Goal: Task Accomplishment & Management: Use online tool/utility

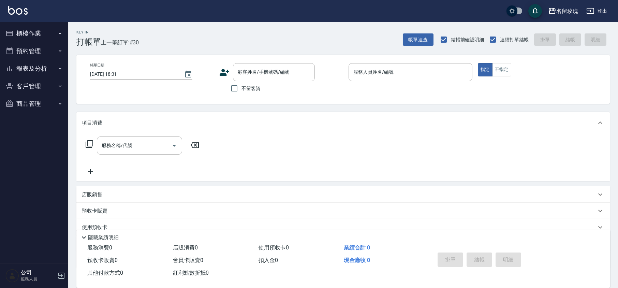
click at [204, 36] on div "Key In 打帳單 上一筆訂單:#30 帳單速查 結帳前確認明細 連續打單結帳 掛單 結帳 明細" at bounding box center [338, 34] width 541 height 25
click at [282, 74] on input "顧客姓名/手機號碼/編號" at bounding box center [268, 72] width 65 height 12
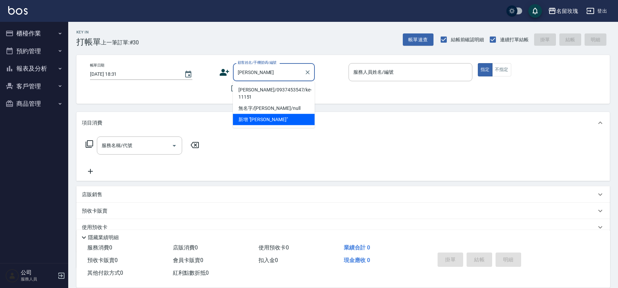
click at [262, 89] on li "[PERSON_NAME]/0937453547/ke-11151" at bounding box center [274, 93] width 82 height 18
type input "[PERSON_NAME]/0937453547/ke-11151"
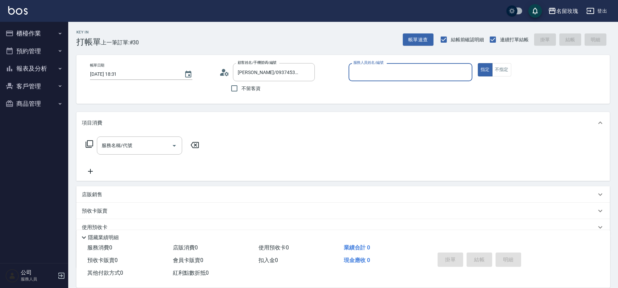
type input "[PERSON_NAME]-5"
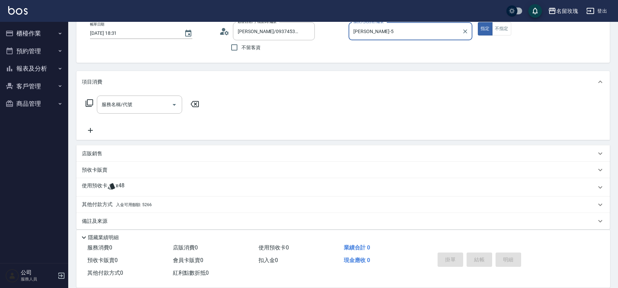
scroll to position [46, 0]
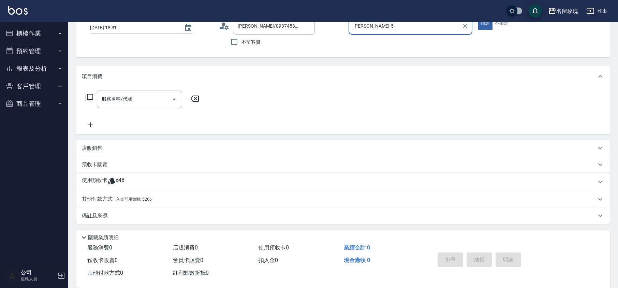
click at [108, 177] on icon at bounding box center [111, 181] width 8 height 8
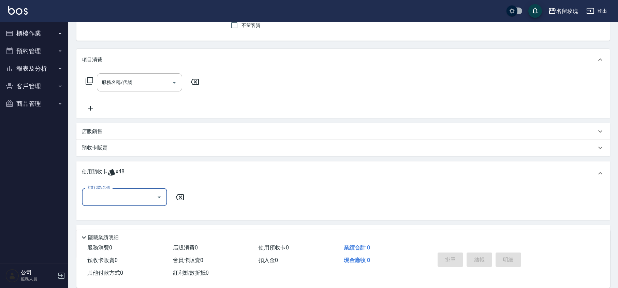
scroll to position [92, 0]
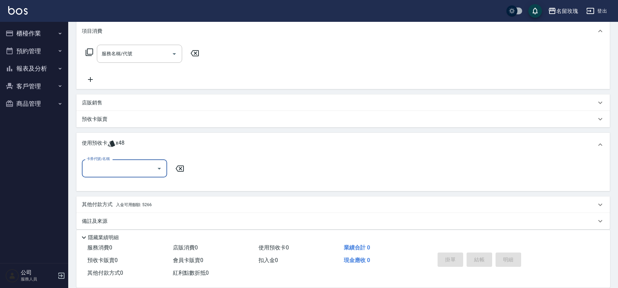
click at [157, 163] on button "Open" at bounding box center [159, 168] width 11 height 11
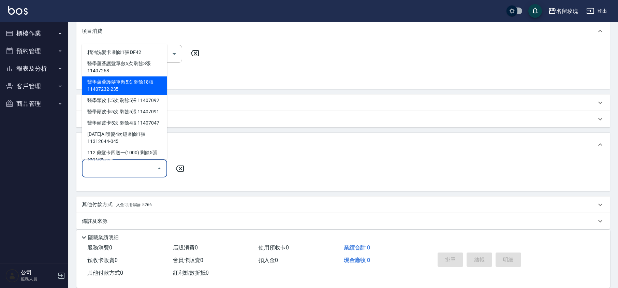
click at [127, 82] on div "醫學蘆薈護髮單敷5次 剩餘18張 11407232-235" at bounding box center [124, 85] width 85 height 18
type input "醫學蘆薈護髮單敷5次 11407232-235"
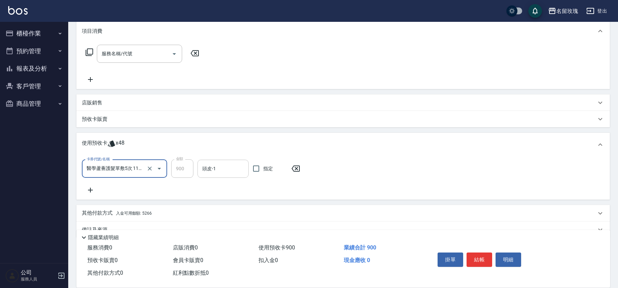
click at [231, 168] on input "頭皮-1" at bounding box center [222, 169] width 45 height 12
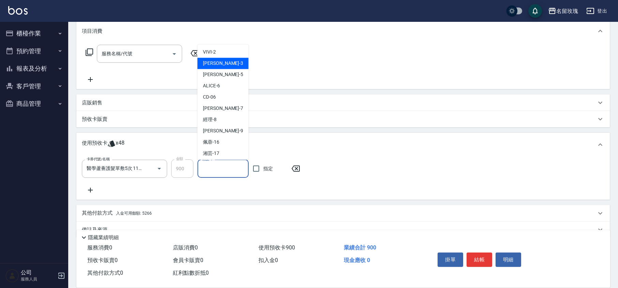
scroll to position [127, 0]
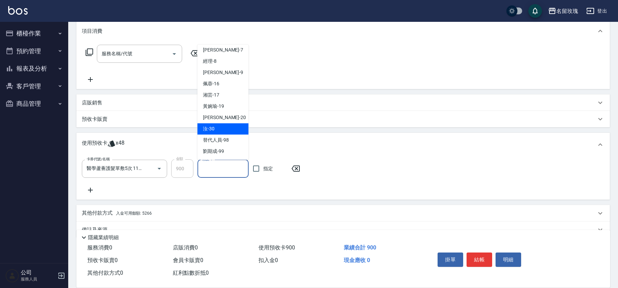
click at [215, 130] on div "汝 -30" at bounding box center [222, 128] width 51 height 11
type input "汝-30"
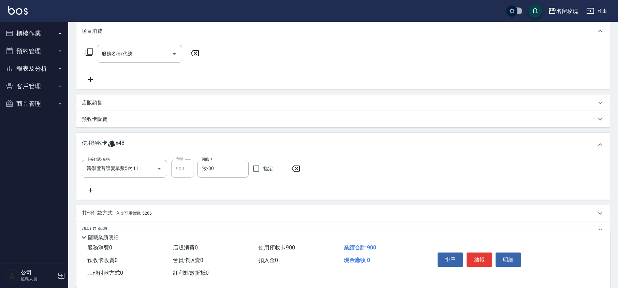
click at [92, 190] on icon at bounding box center [90, 189] width 5 height 5
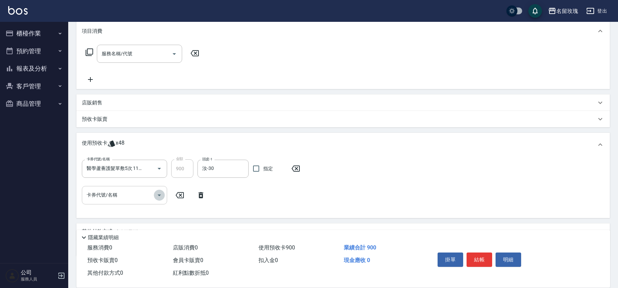
click at [162, 195] on icon "Open" at bounding box center [159, 195] width 8 height 8
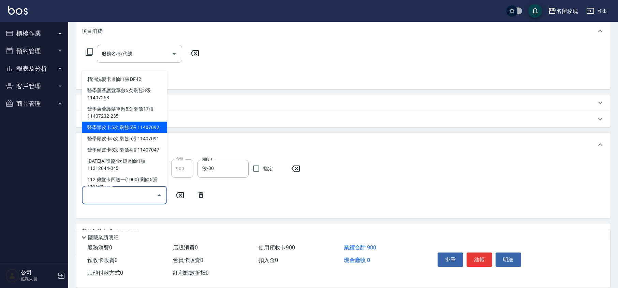
click at [298, 169] on icon at bounding box center [295, 168] width 17 height 8
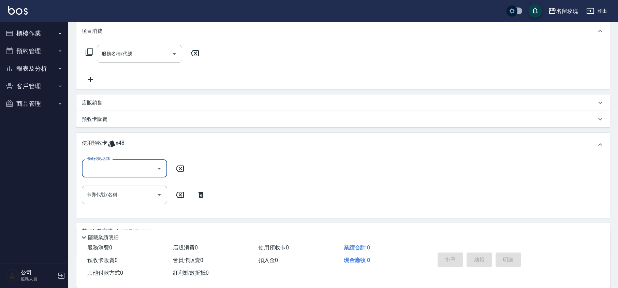
click at [160, 164] on icon "Open" at bounding box center [159, 168] width 8 height 8
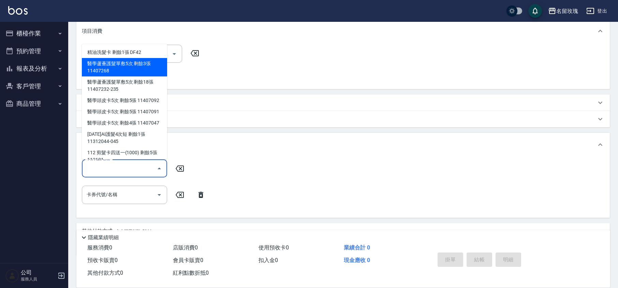
drag, startPoint x: 116, startPoint y: 70, endPoint x: 122, endPoint y: 74, distance: 7.4
click at [116, 70] on div "醫學蘆薈護髮單敷5次 剩餘3張 11407268" at bounding box center [124, 67] width 85 height 18
type input "醫學蘆薈護髮單敷5次 11407268"
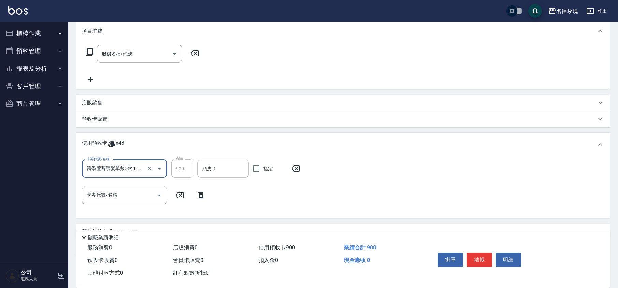
click at [224, 168] on input "頭皮-1" at bounding box center [222, 169] width 45 height 12
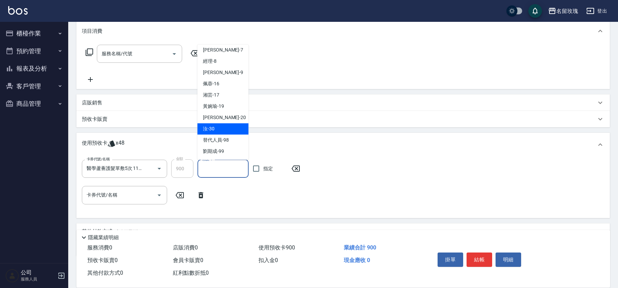
click at [220, 130] on div "汝 -30" at bounding box center [222, 128] width 51 height 11
type input "汝-30"
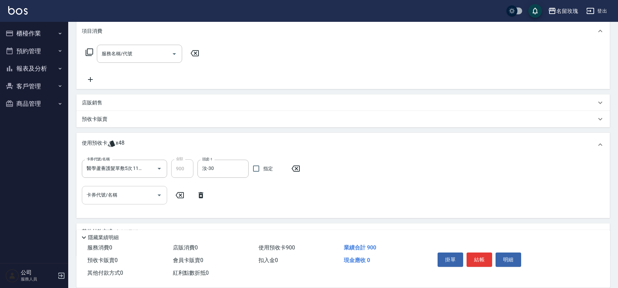
click at [164, 198] on div at bounding box center [159, 195] width 10 height 18
click at [157, 193] on icon "Open" at bounding box center [159, 195] width 8 height 8
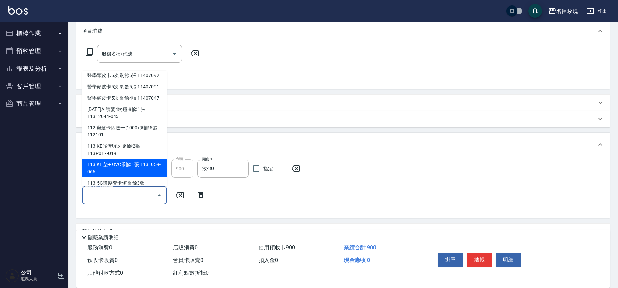
scroll to position [86, 0]
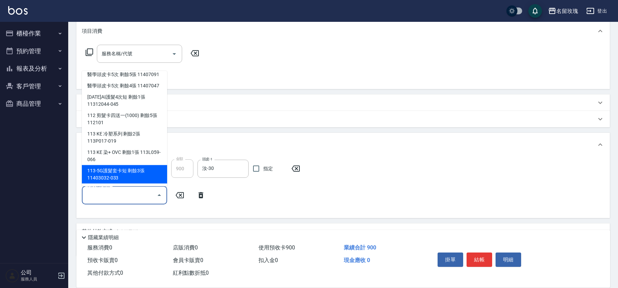
click at [123, 175] on div "113-5G護髮套卡短 剩餘3張 11403032-033" at bounding box center [124, 174] width 85 height 18
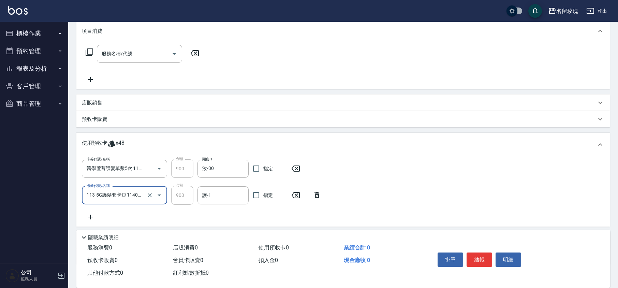
type input "113-5G護髮套卡短 11403032-033"
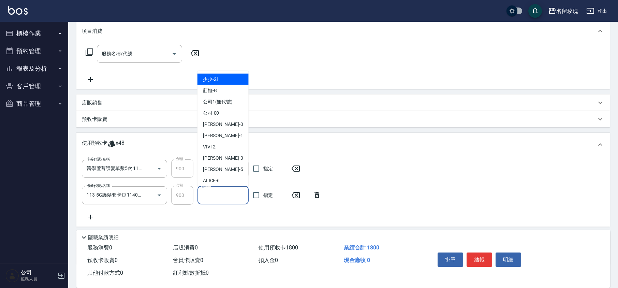
click at [242, 192] on input "護-1" at bounding box center [222, 195] width 45 height 12
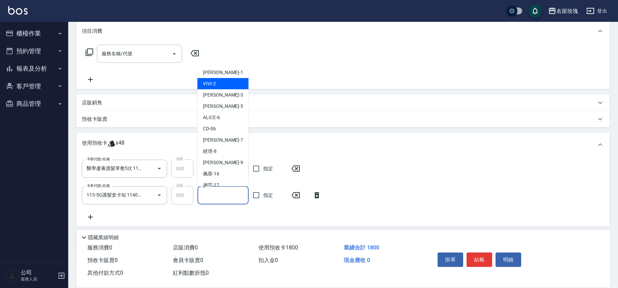
scroll to position [127, 0]
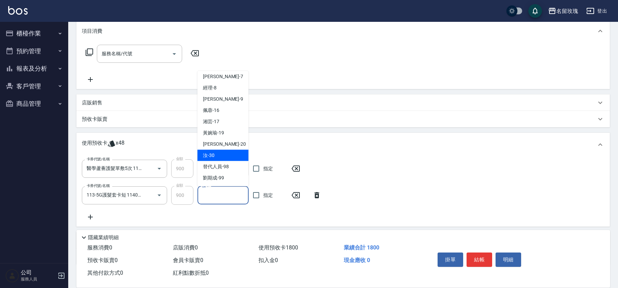
click at [224, 155] on div "汝 -30" at bounding box center [222, 155] width 51 height 11
type input "汝-30"
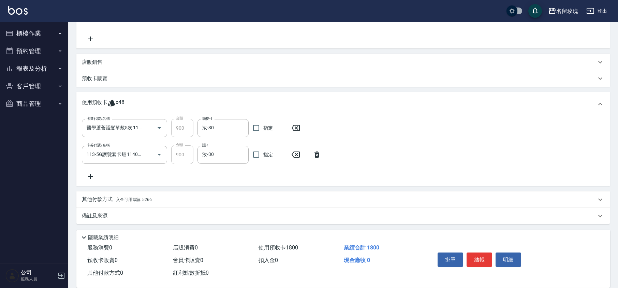
scroll to position [133, 0]
click at [96, 179] on icon at bounding box center [90, 176] width 17 height 8
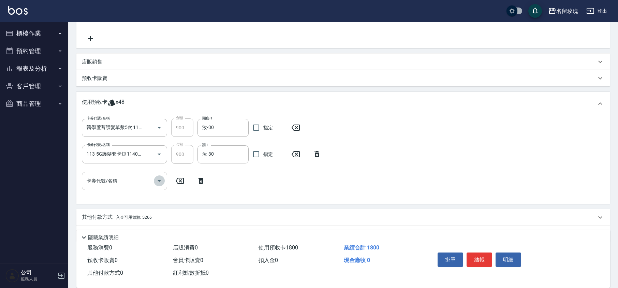
click at [157, 179] on icon "Open" at bounding box center [159, 181] width 8 height 8
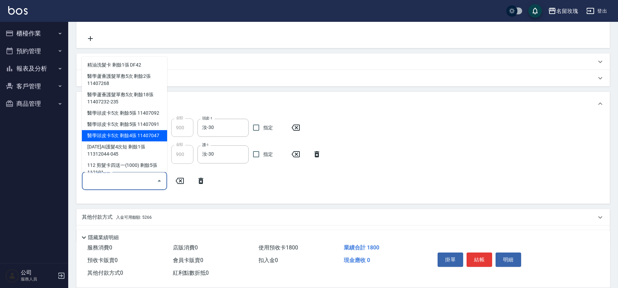
scroll to position [86, 0]
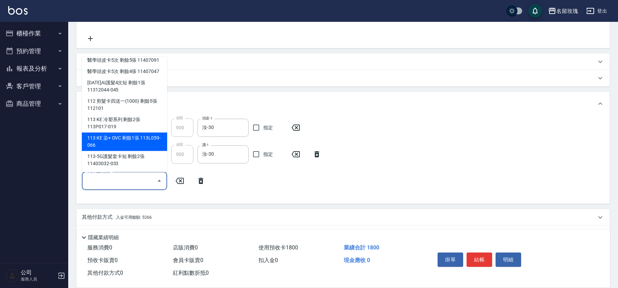
click at [119, 141] on div "113 KE 染+ OVC 剩餘1張 113L059-066" at bounding box center [124, 142] width 85 height 18
type input "113 KE 染+ OVC 113L059-066"
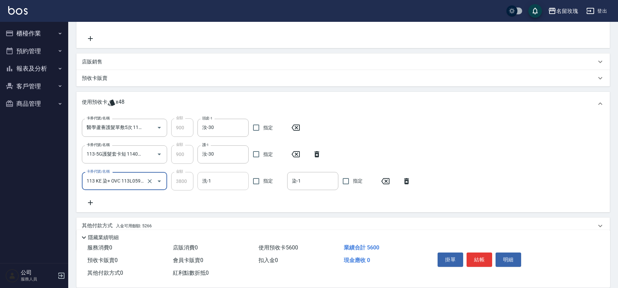
click at [232, 186] on input "洗-1" at bounding box center [222, 181] width 45 height 12
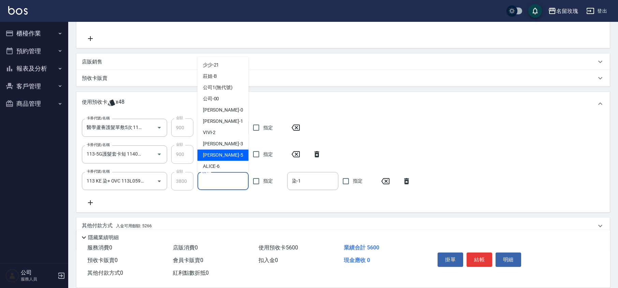
scroll to position [127, 0]
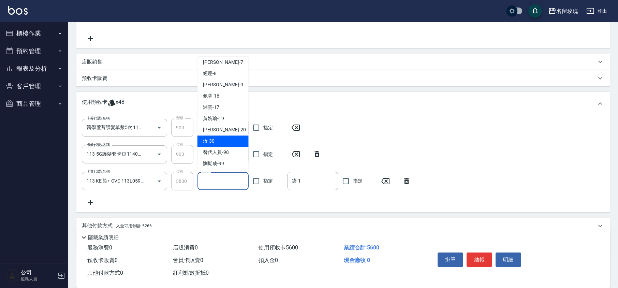
click at [219, 142] on div "汝 -30" at bounding box center [222, 141] width 51 height 11
type input "汝-30"
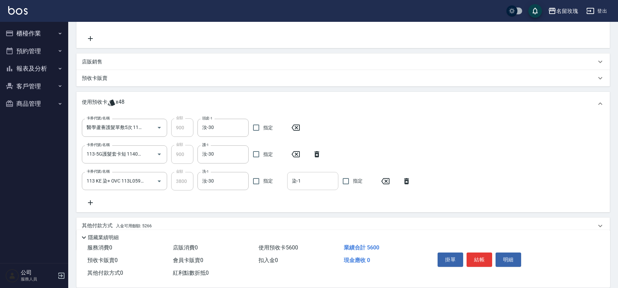
click at [303, 179] on input "染-1" at bounding box center [312, 181] width 45 height 12
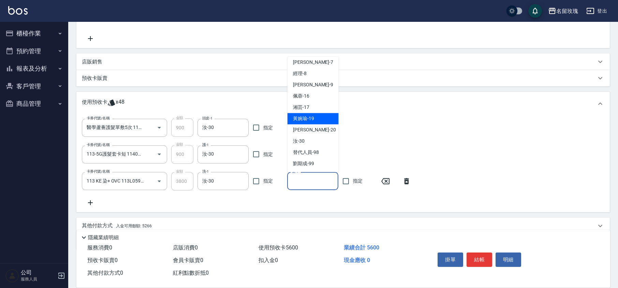
click at [298, 141] on span "汝 -30" at bounding box center [299, 141] width 12 height 7
type input "汝-30"
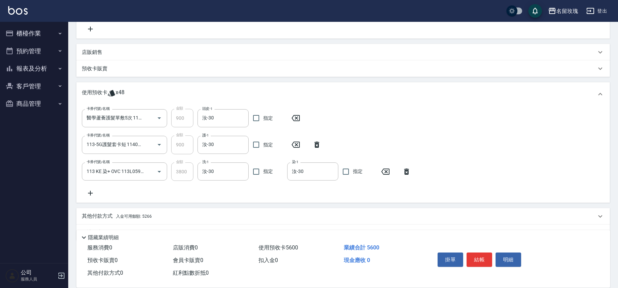
scroll to position [159, 0]
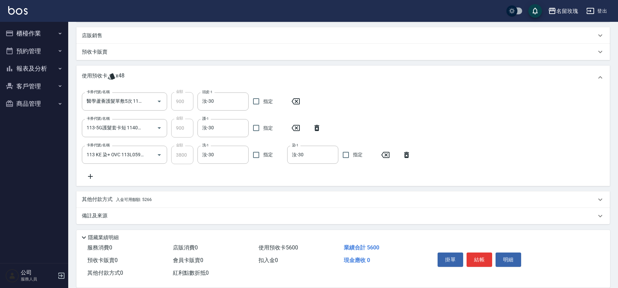
click at [96, 175] on icon at bounding box center [90, 176] width 17 height 8
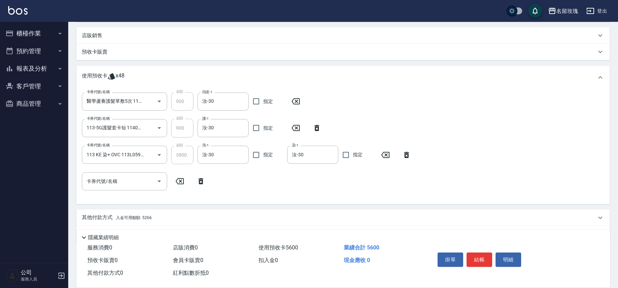
click at [159, 183] on icon "Open" at bounding box center [159, 181] width 8 height 8
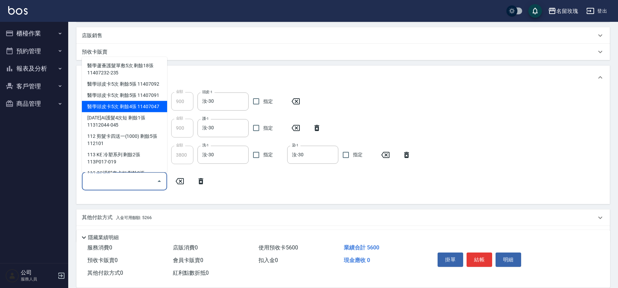
scroll to position [67, 0]
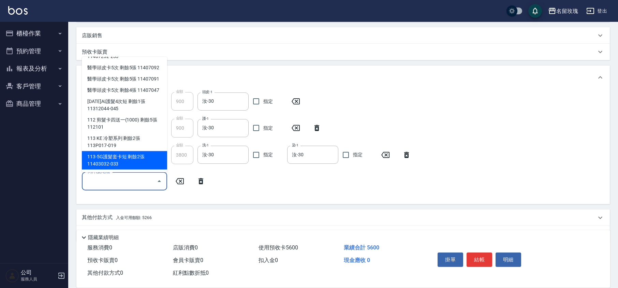
click at [280, 183] on div "卡券代號/名稱 醫學蘆薈護髮單敷5次 11407268 卡券代號/名稱 金額 900 金額 頭皮-1 汝-30 頭皮-1 指定 卡券代號/名稱 113-5G護…" at bounding box center [343, 145] width 522 height 106
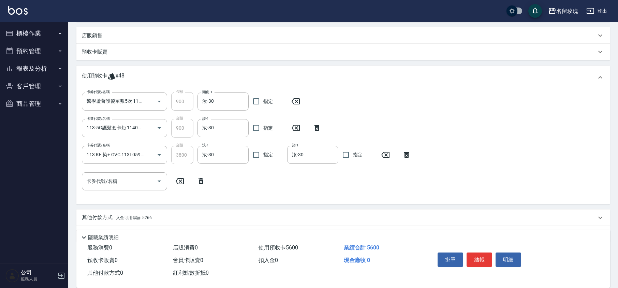
scroll to position [177, 0]
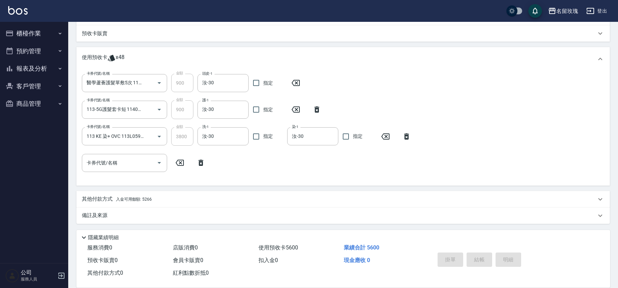
type input "[DATE] 19:13"
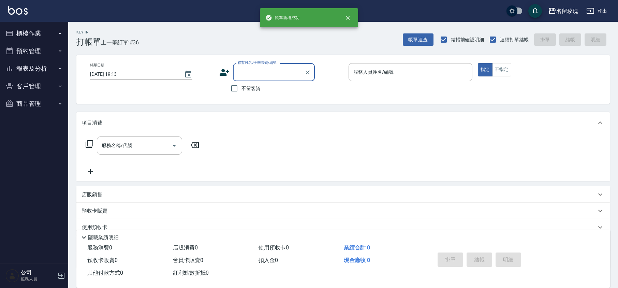
scroll to position [0, 0]
click at [33, 33] on button "櫃檯作業" at bounding box center [34, 34] width 63 height 18
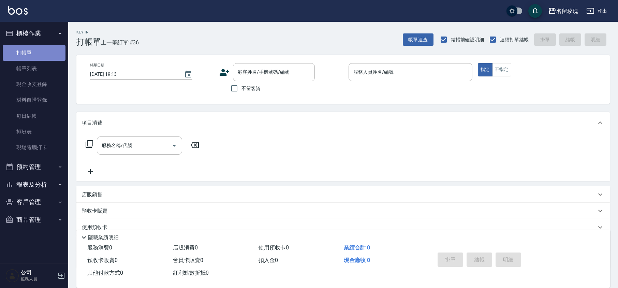
click at [25, 57] on link "打帳單" at bounding box center [34, 53] width 63 height 16
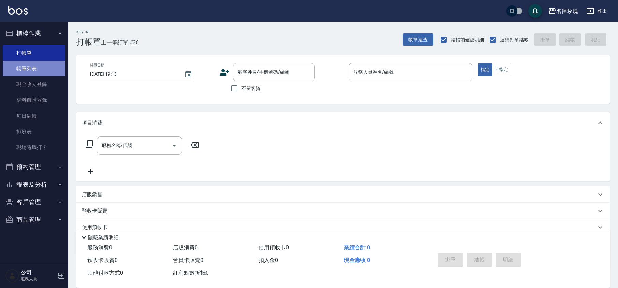
click at [26, 68] on link "帳單列表" at bounding box center [34, 69] width 63 height 16
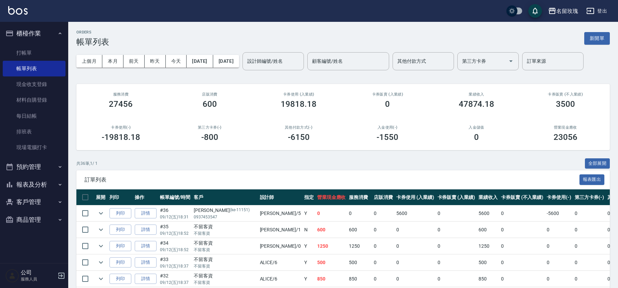
scroll to position [227, 0]
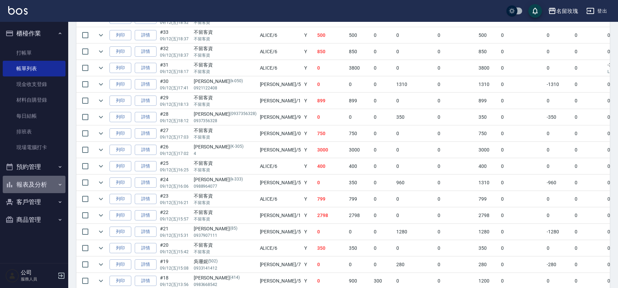
click at [33, 183] on button "報表及分析" at bounding box center [34, 185] width 63 height 18
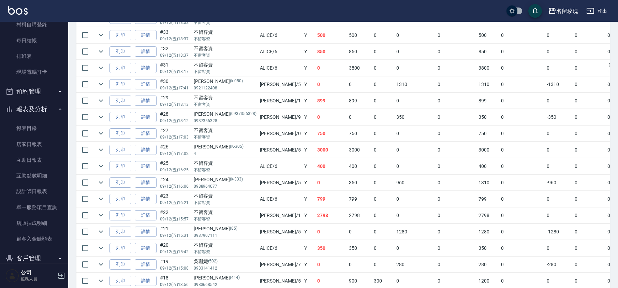
scroll to position [76, 0]
click at [40, 154] on link "互助日報表" at bounding box center [34, 160] width 63 height 16
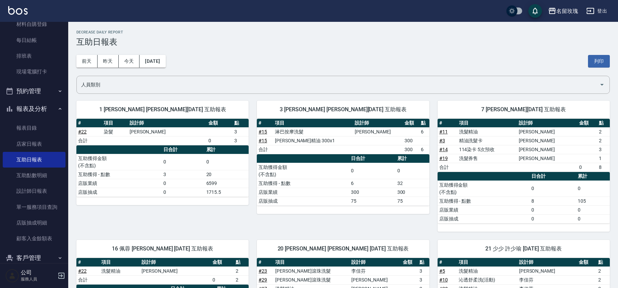
click at [225, 54] on div "[DATE] [DATE] [DATE] [DATE] 列印" at bounding box center [342, 61] width 533 height 29
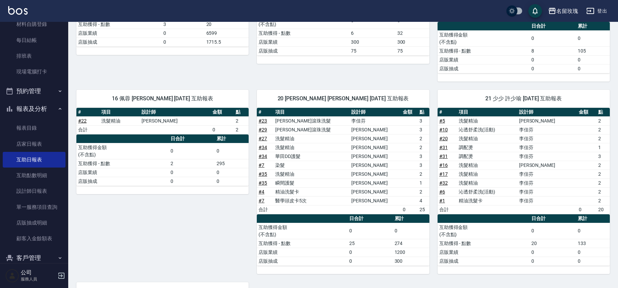
scroll to position [423, 0]
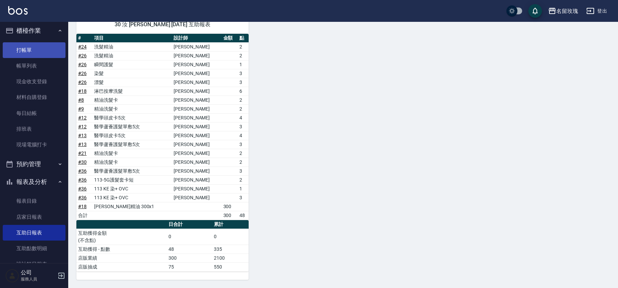
scroll to position [0, 0]
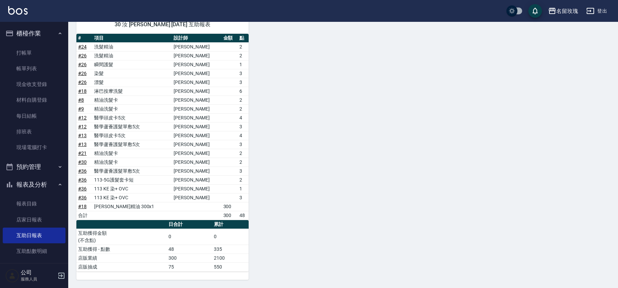
click at [36, 31] on button "櫃檯作業" at bounding box center [34, 34] width 63 height 18
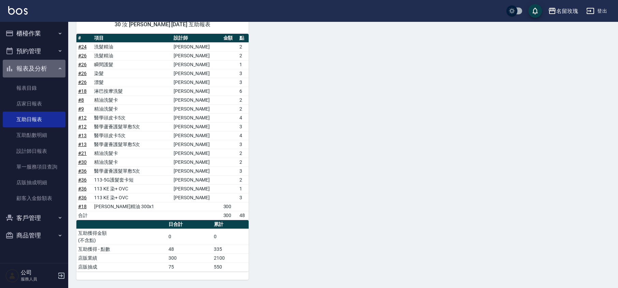
click at [44, 67] on button "報表及分析" at bounding box center [34, 69] width 63 height 18
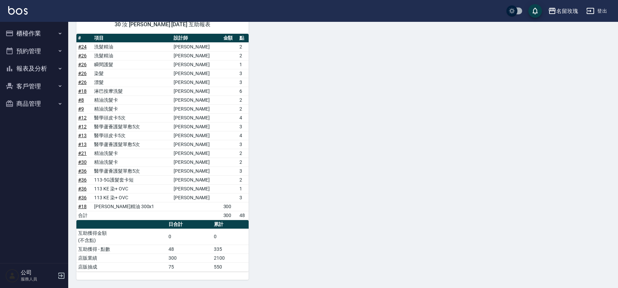
click at [37, 38] on button "櫃檯作業" at bounding box center [34, 34] width 63 height 18
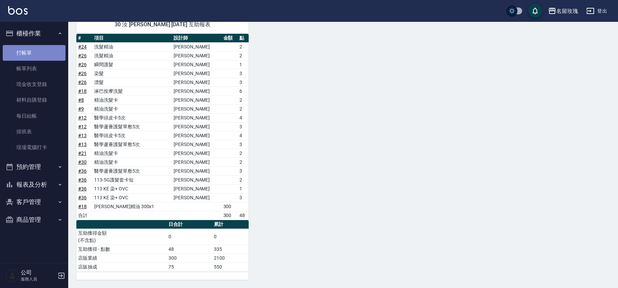
click at [35, 59] on link "打帳單" at bounding box center [34, 53] width 63 height 16
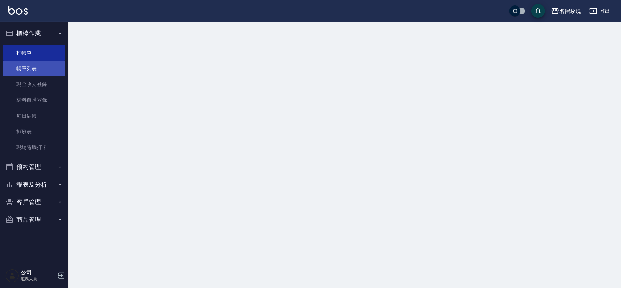
click at [34, 71] on link "帳單列表" at bounding box center [34, 69] width 63 height 16
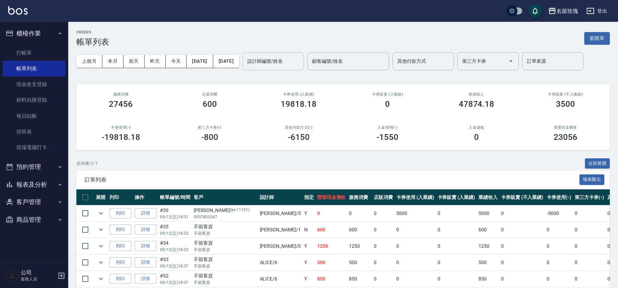
click at [292, 60] on div "設計師編號/姓名 設計師編號/姓名" at bounding box center [272, 61] width 61 height 18
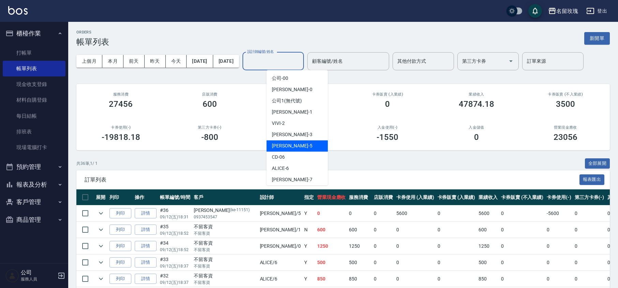
click at [280, 145] on span "[PERSON_NAME] -5" at bounding box center [292, 145] width 40 height 7
type input "[PERSON_NAME]-5"
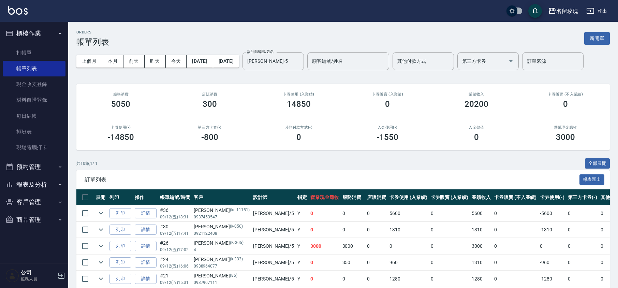
click at [328, 34] on div "ORDERS 帳單列表 新開單" at bounding box center [342, 38] width 533 height 17
